Goal: Information Seeking & Learning: Check status

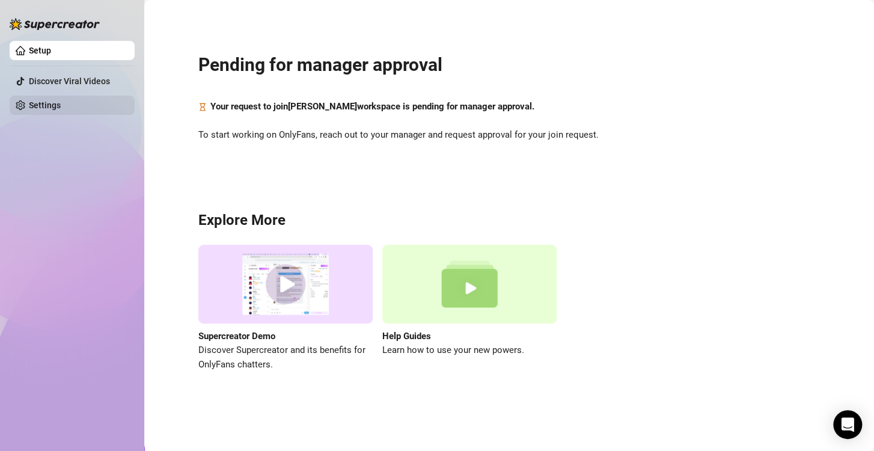
click at [36, 106] on link "Settings" at bounding box center [45, 105] width 32 height 10
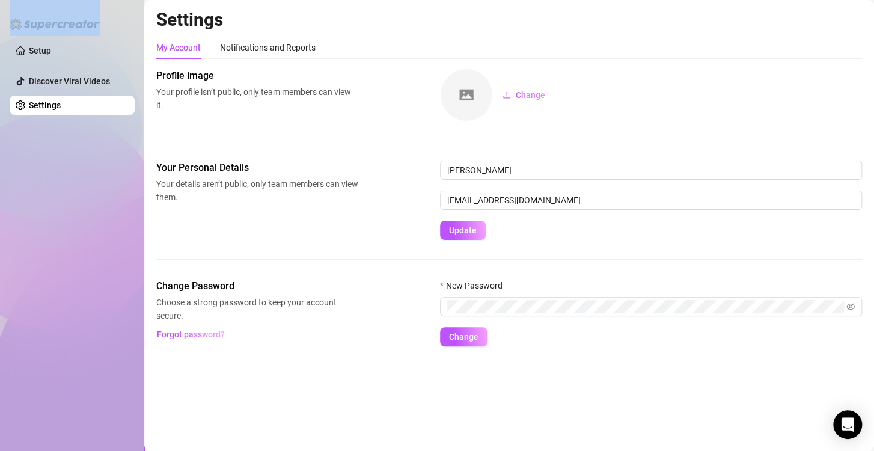
drag, startPoint x: 61, startPoint y: 35, endPoint x: 47, endPoint y: 67, distance: 34.5
click at [47, 67] on div "Setup Discover Viral Videos Settings" at bounding box center [72, 220] width 125 height 440
click at [47, 67] on ul "Setup Discover Viral Videos Settings" at bounding box center [72, 78] width 125 height 84
click at [51, 55] on link "Setup" at bounding box center [40, 51] width 22 height 10
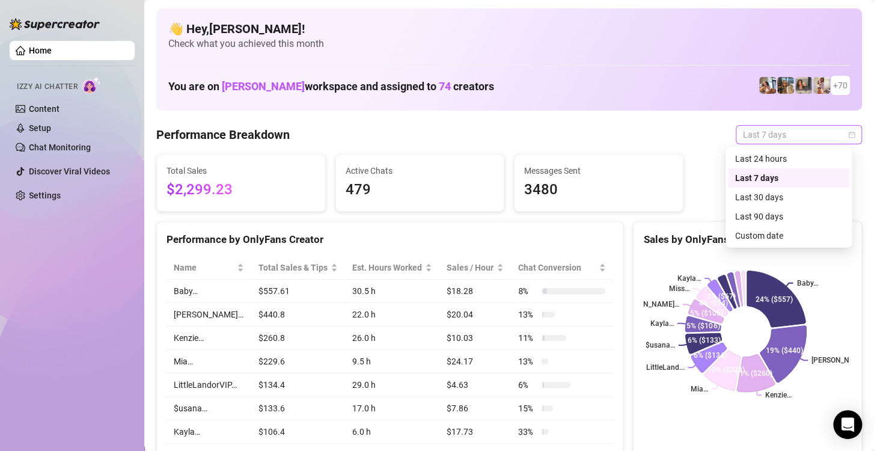
click at [816, 133] on span "Last 7 days" at bounding box center [799, 135] width 112 height 18
click at [760, 239] on div "Custom date" at bounding box center [788, 235] width 107 height 13
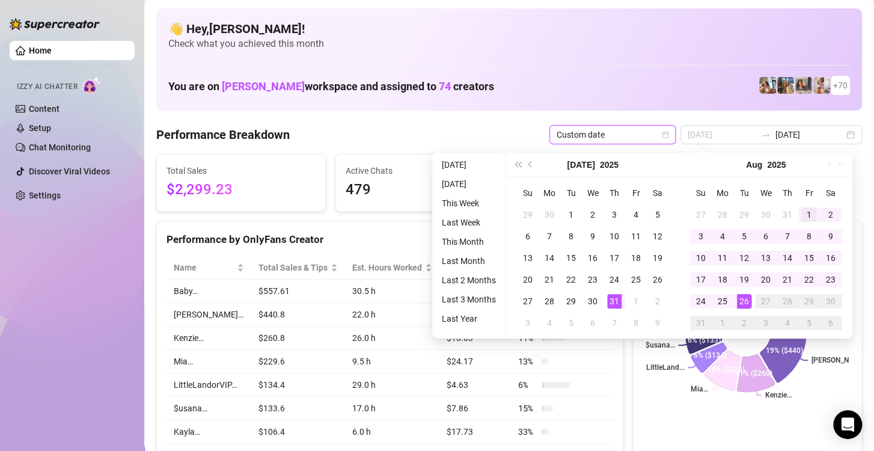
type input "[DATE]"
click at [807, 212] on div "1" at bounding box center [808, 214] width 14 height 14
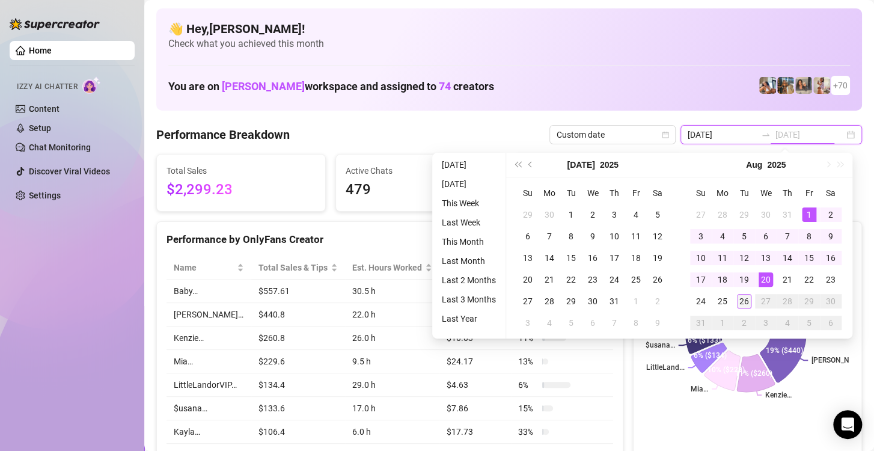
type input "[DATE]"
click at [743, 299] on div "26" at bounding box center [744, 301] width 14 height 14
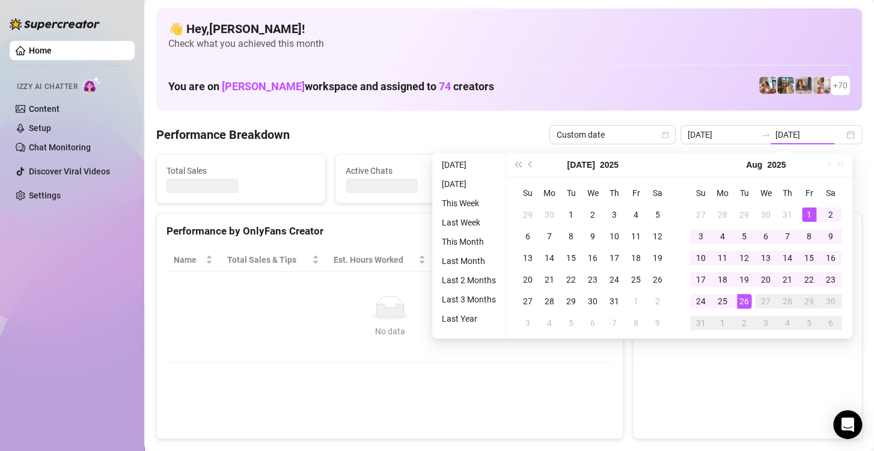
type input "[DATE]"
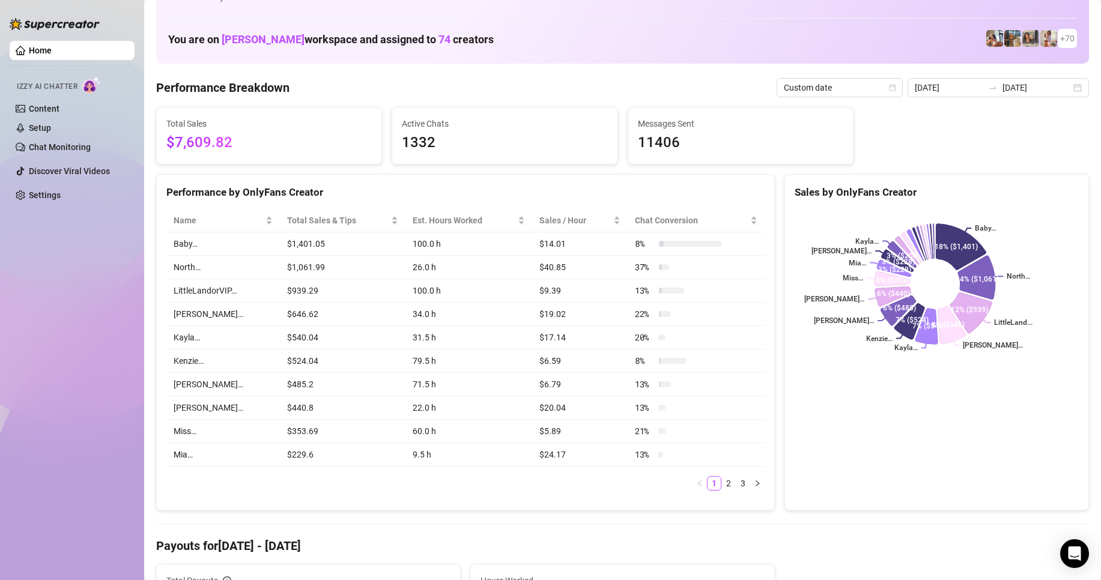
scroll to position [47, 0]
drag, startPoint x: 773, startPoint y: 50, endPoint x: 245, endPoint y: 183, distance: 544.4
click at [773, 50] on div "You are on [PERSON_NAME] workspace and assigned to 74 creators + 70" at bounding box center [622, 39] width 909 height 26
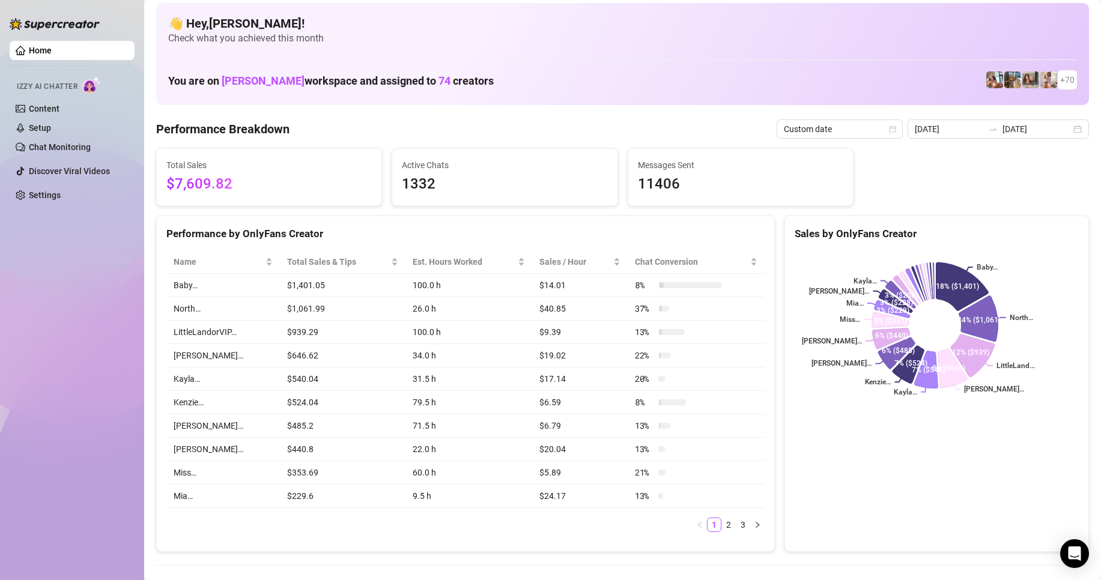
scroll to position [0, 0]
